Goal: Participate in discussion: Vote for the Painting of the Month!

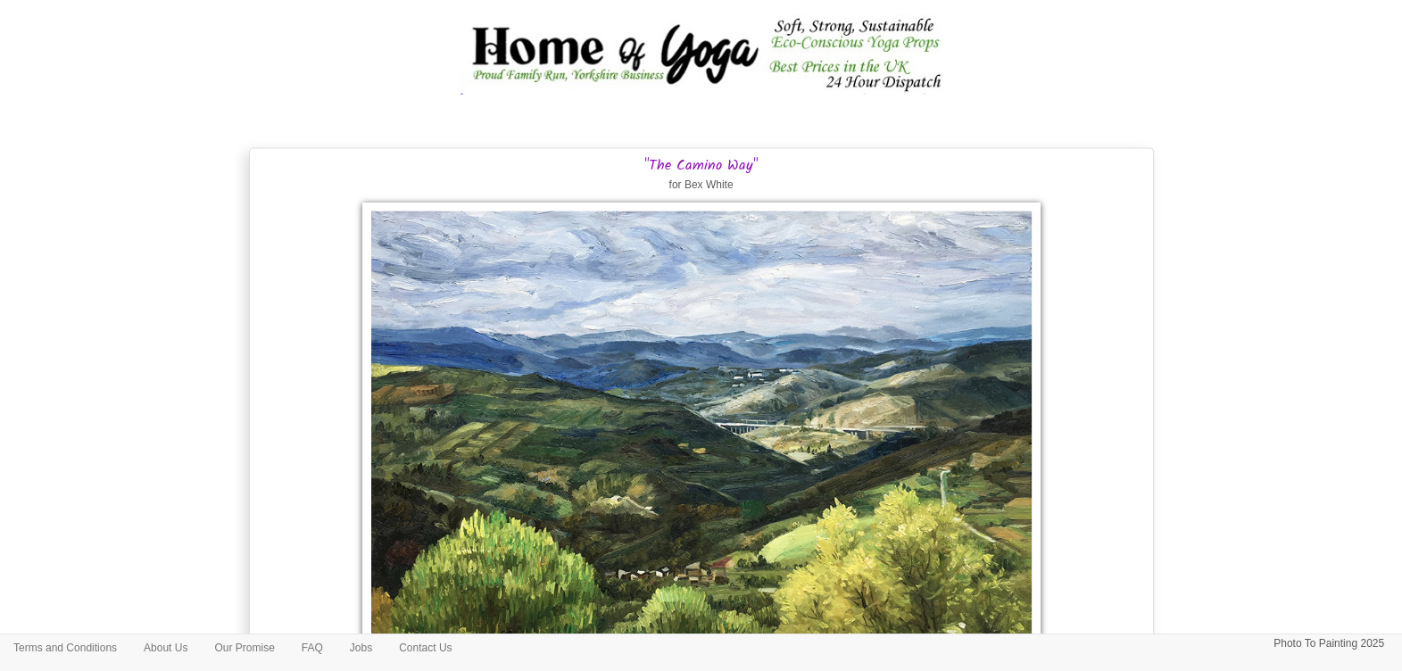
scroll to position [13425, 0]
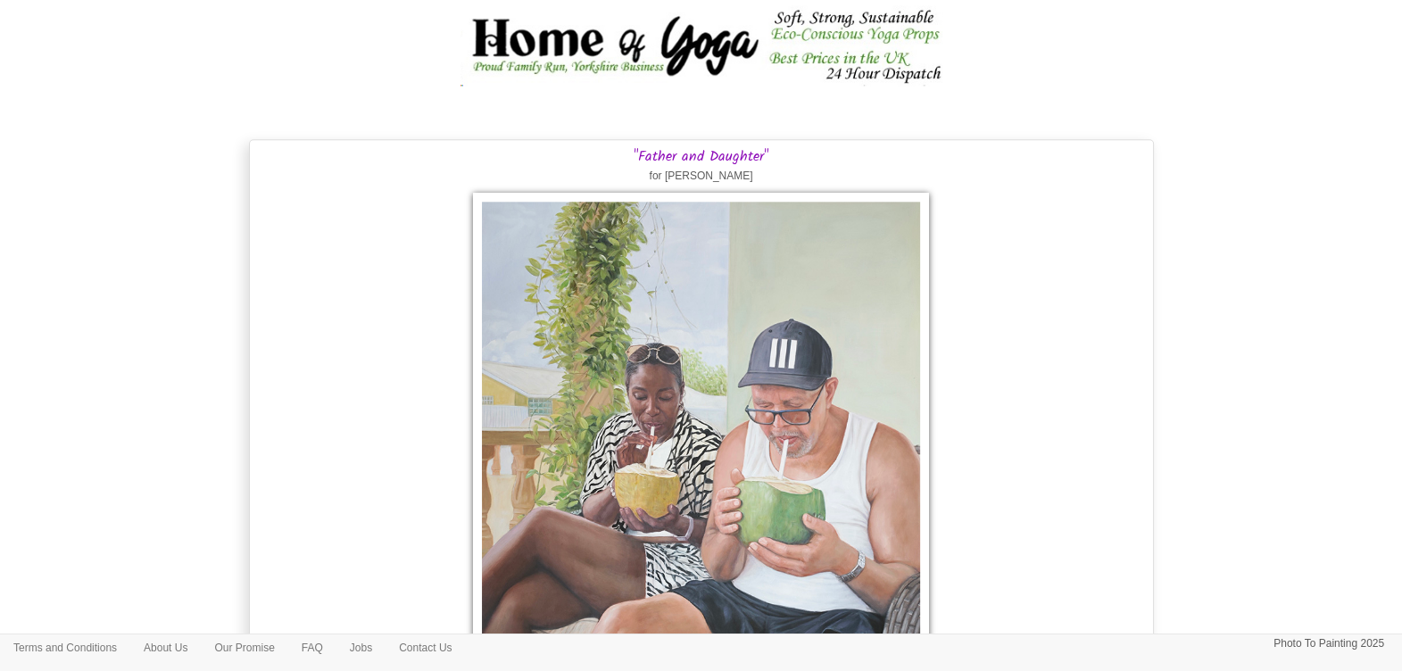
scroll to position [28166, 0]
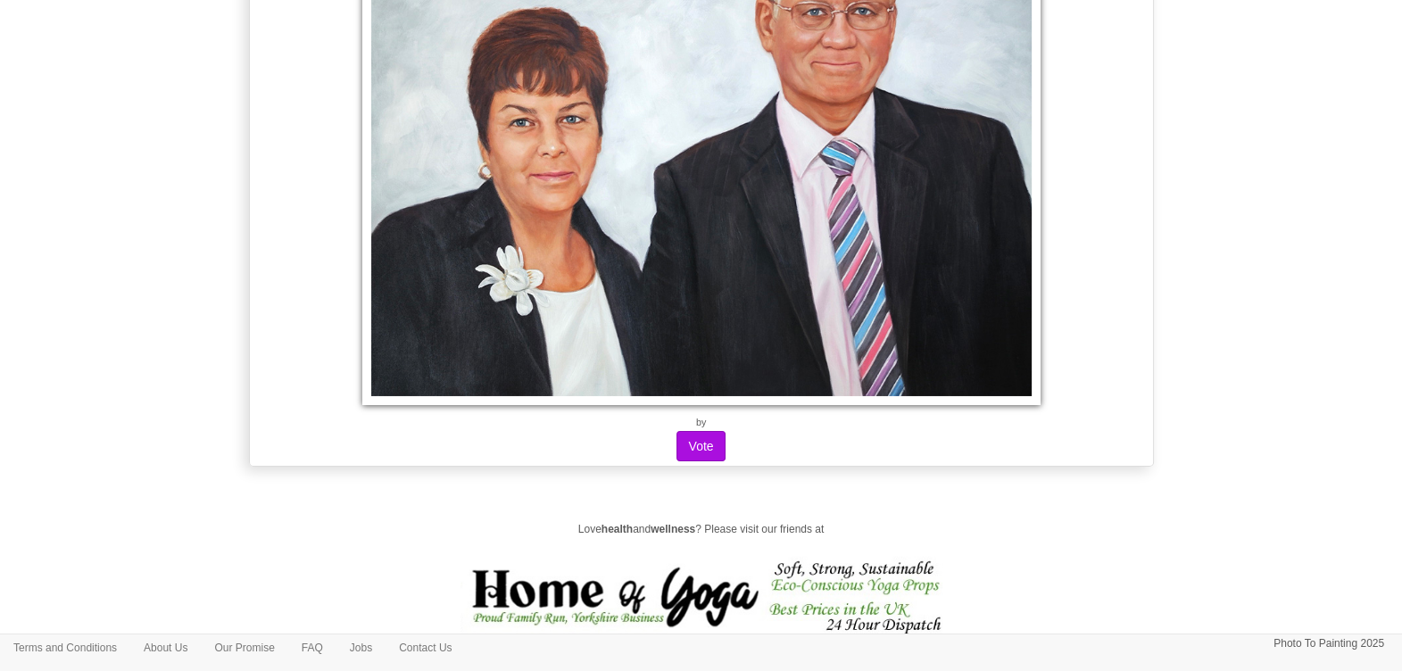
scroll to position [24330, 0]
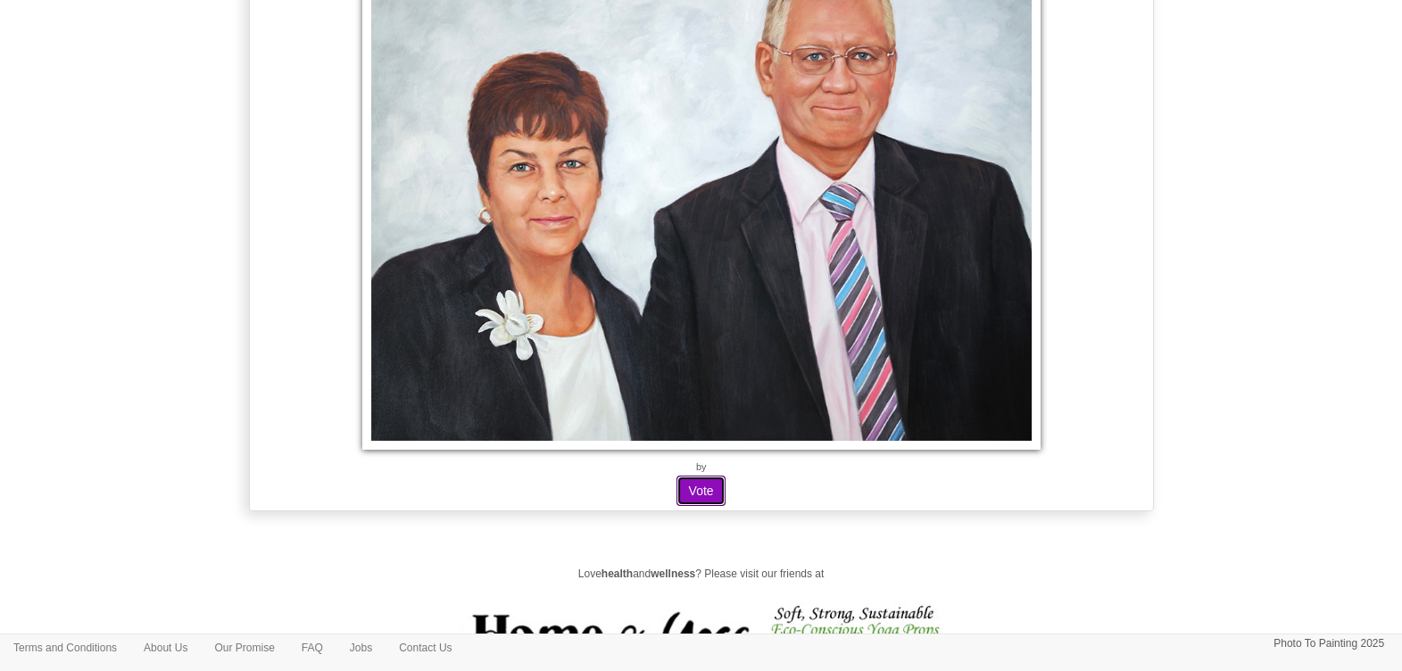
click at [700, 475] on button "Vote" at bounding box center [700, 490] width 48 height 30
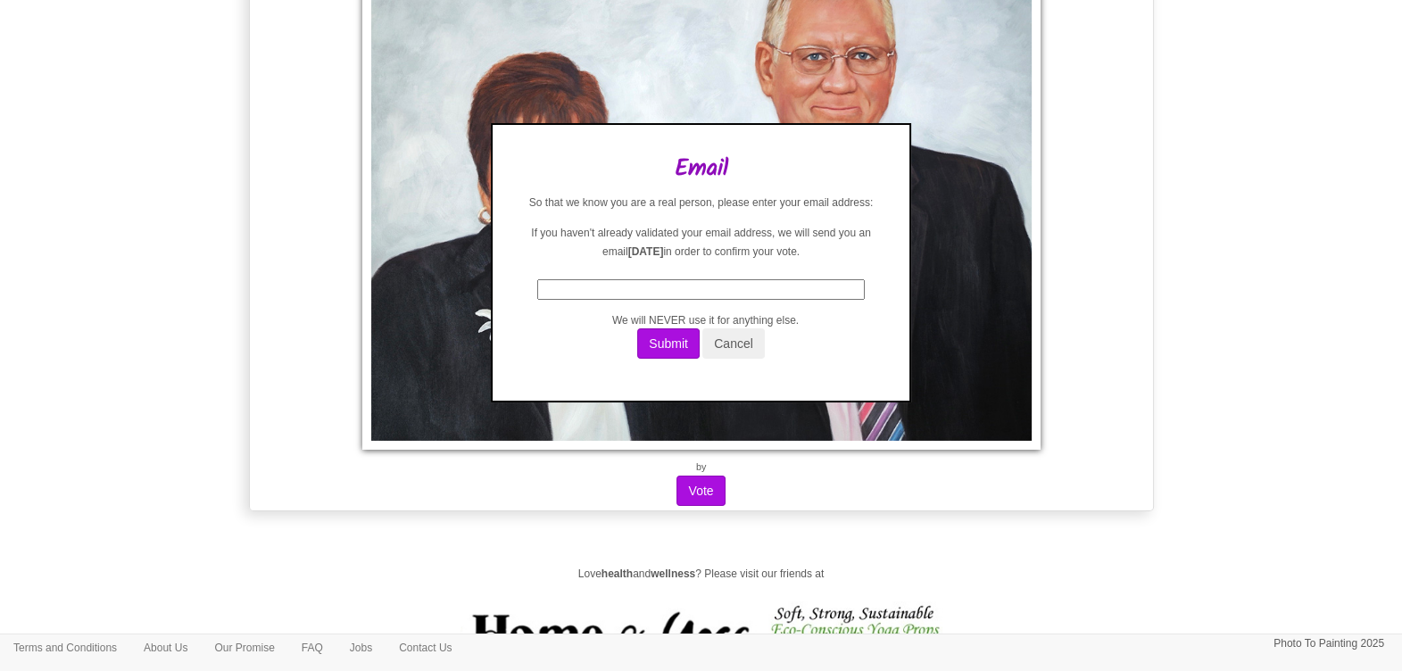
click at [694, 300] on input "text" at bounding box center [700, 289] width 327 height 21
type input "chelle@elitecarwash.co.uk"
click at [664, 342] on button "Submit" at bounding box center [668, 343] width 62 height 30
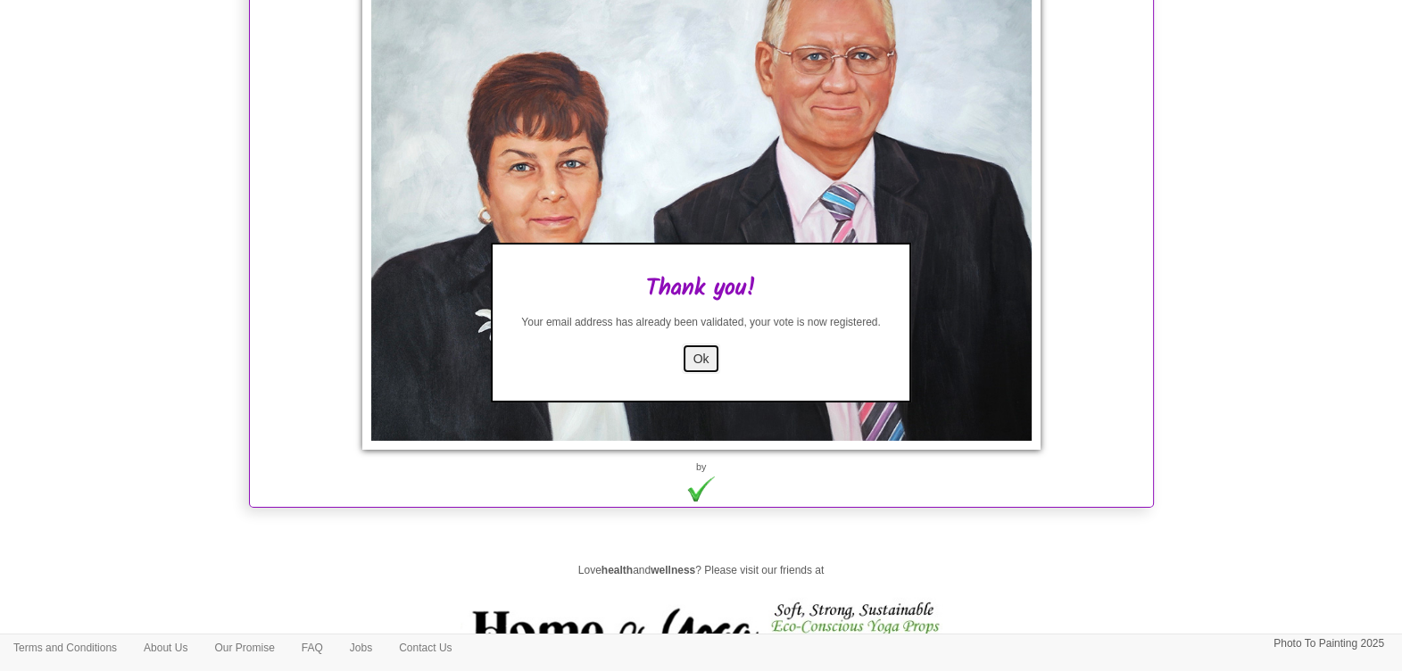
click at [709, 356] on button "Ok" at bounding box center [701, 358] width 39 height 30
